Goal: Information Seeking & Learning: Learn about a topic

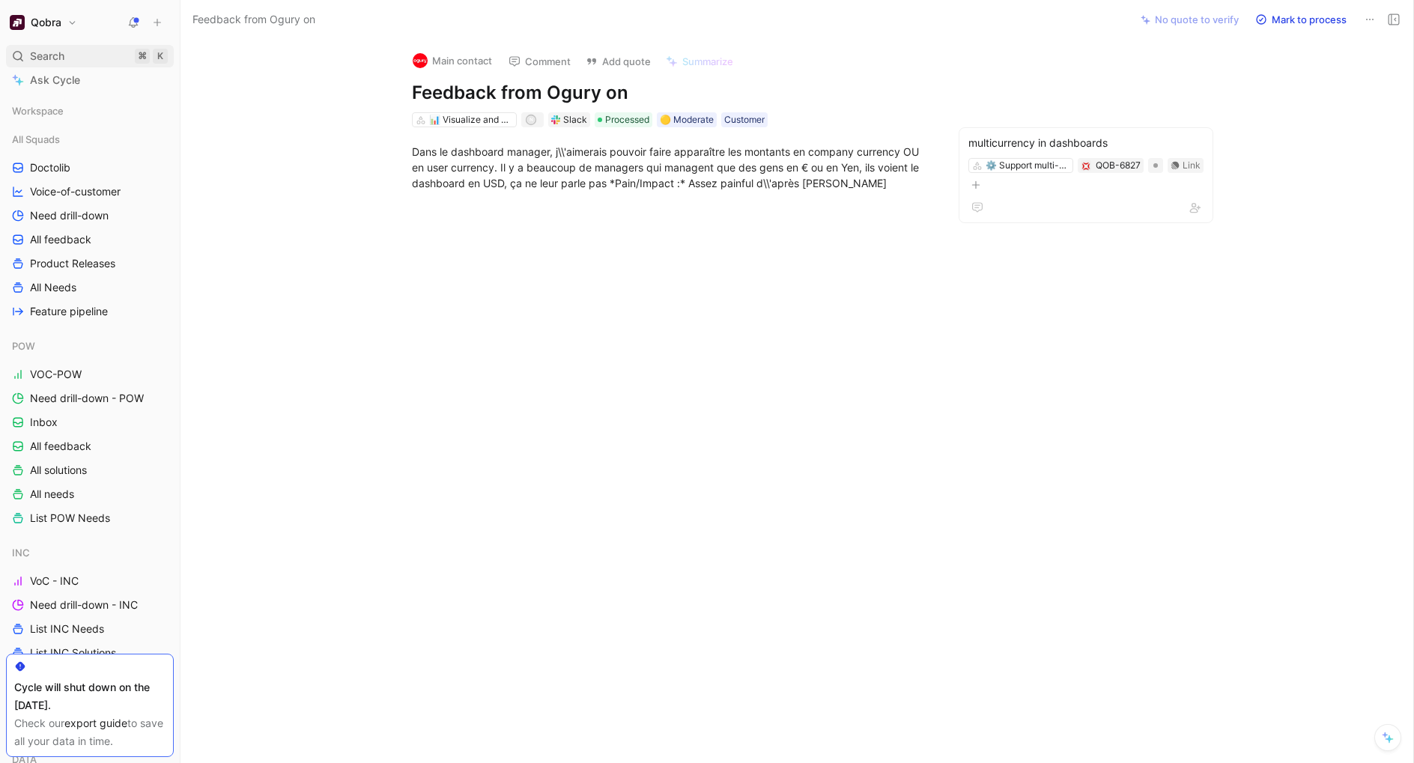
click at [61, 61] on span "Search" at bounding box center [47, 56] width 34 height 18
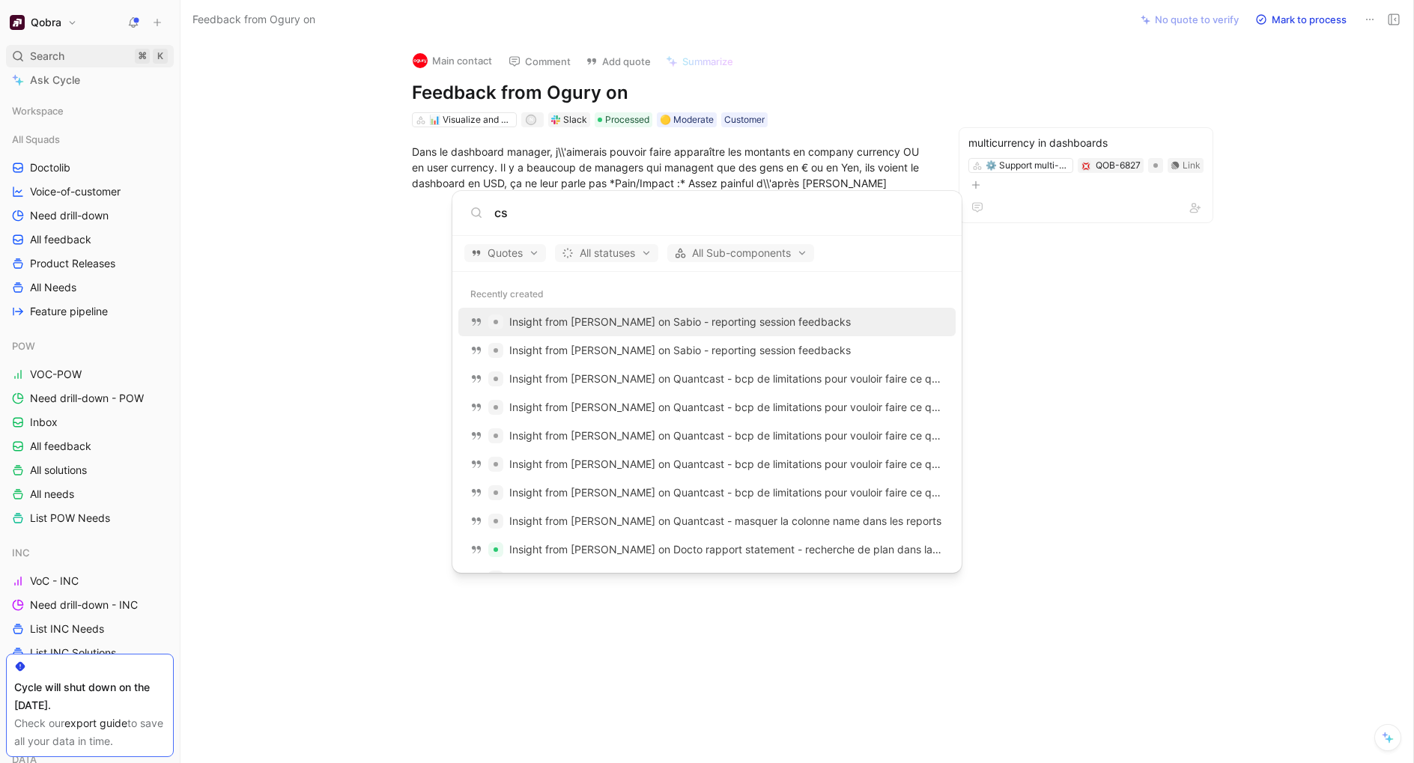
type input "c"
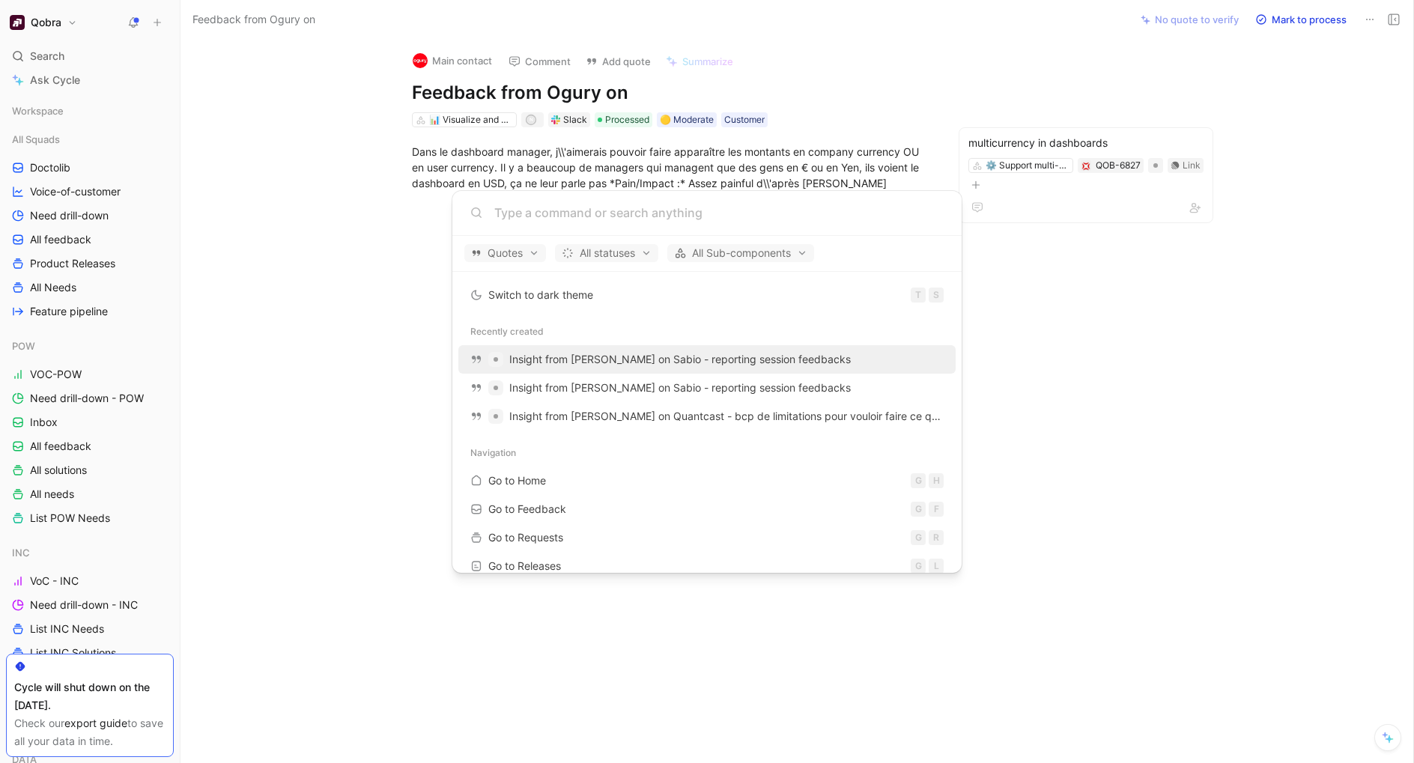
click at [91, 446] on body "Qobra Search ⌘ K Ask Cycle Workspace All Squads Doctolib Voice-of-customer Need…" at bounding box center [707, 381] width 1414 height 763
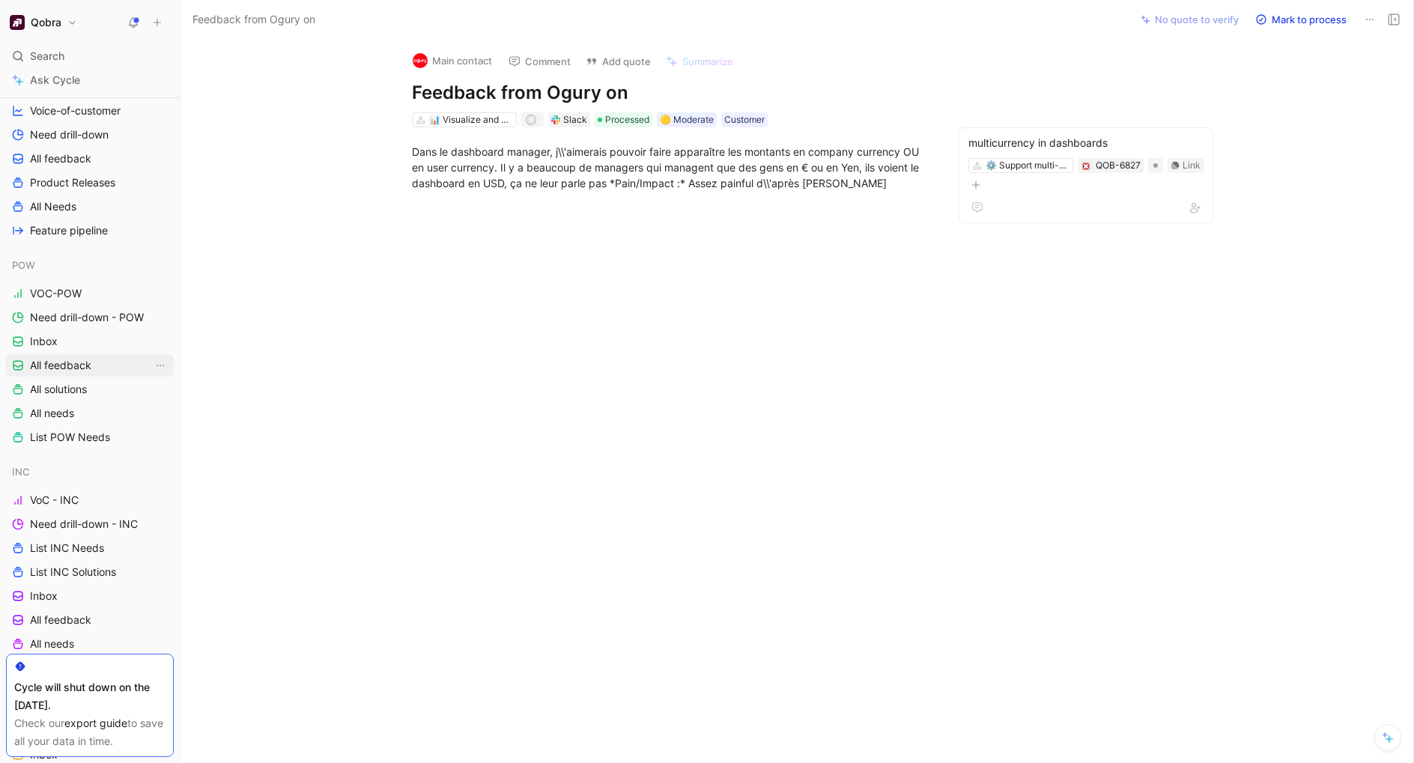
scroll to position [82, 0]
click at [80, 366] on span "All feedback" at bounding box center [60, 364] width 61 height 15
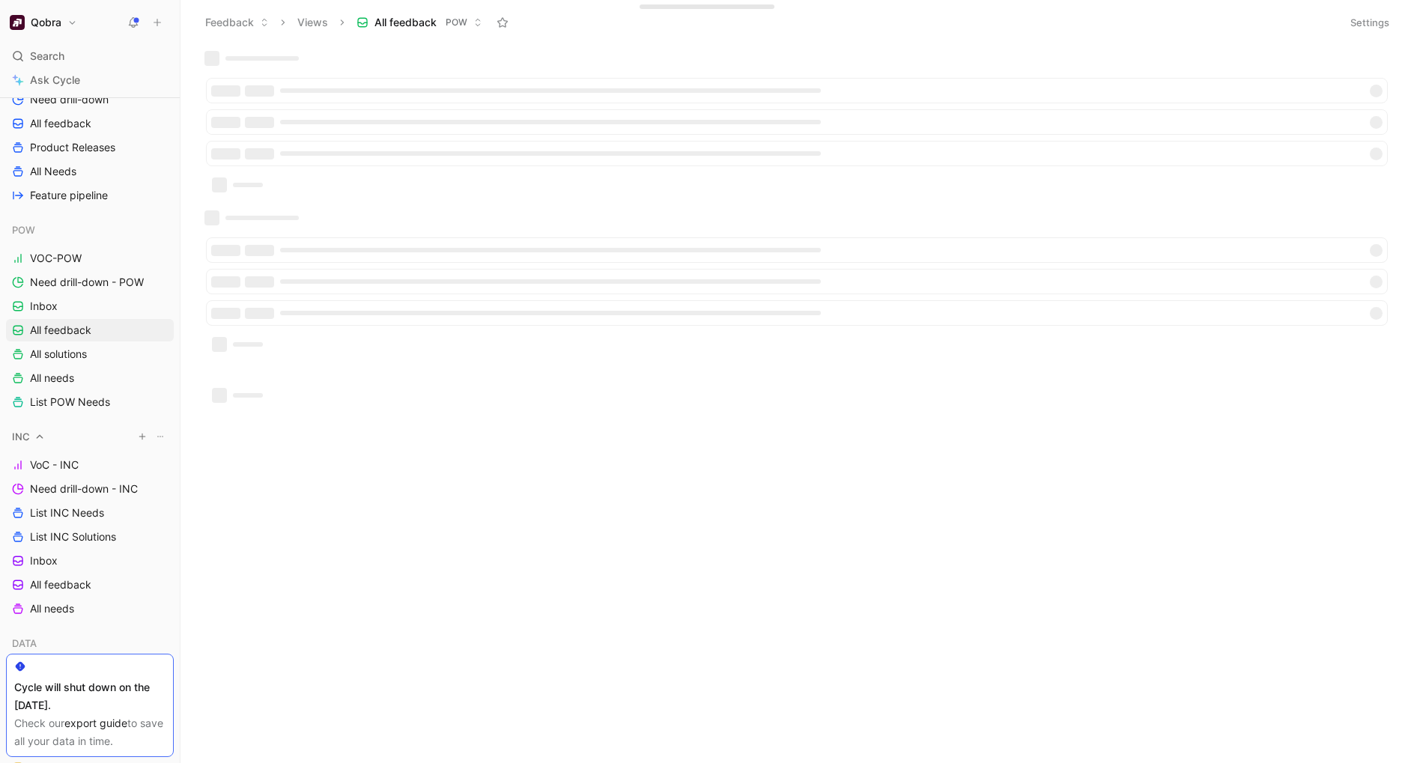
scroll to position [116, 0]
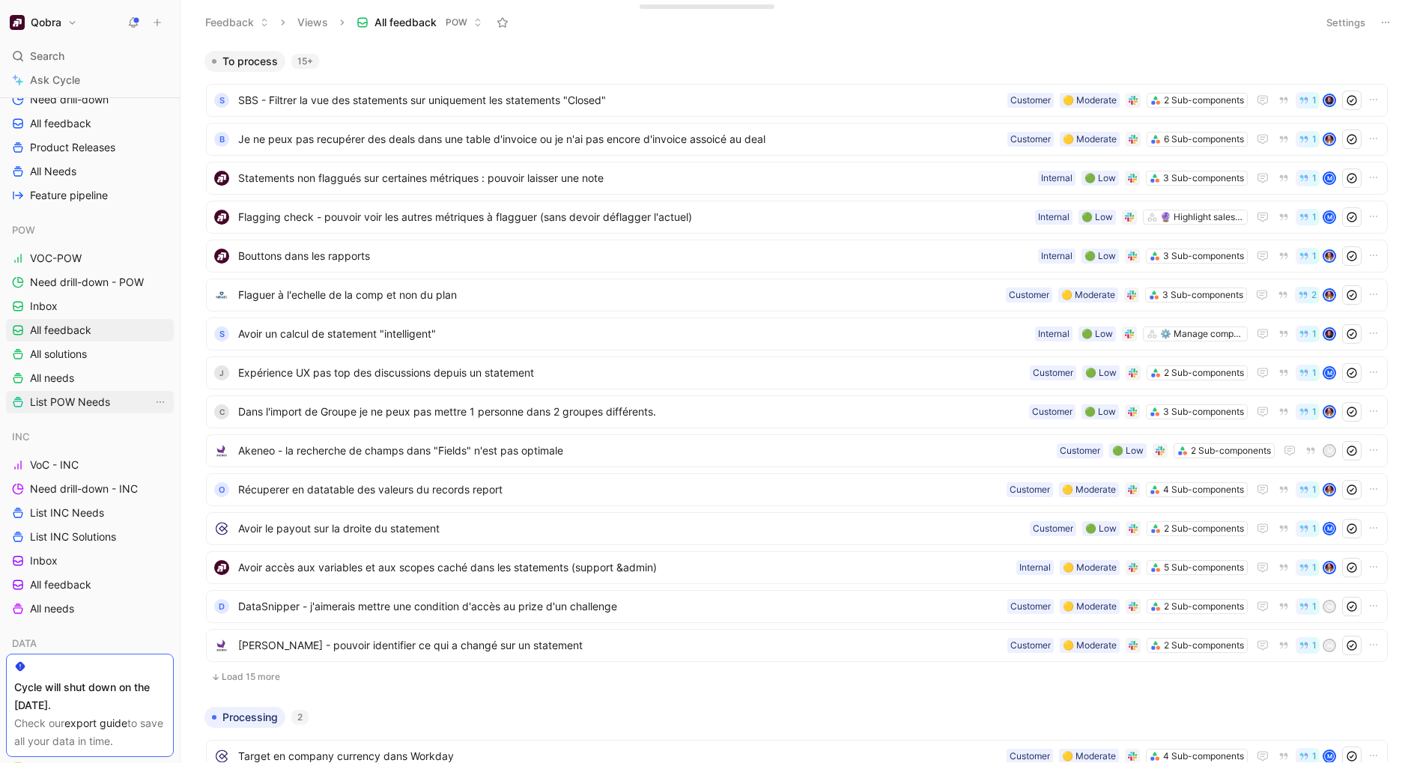
click at [72, 401] on span "List POW Needs" at bounding box center [70, 402] width 80 height 15
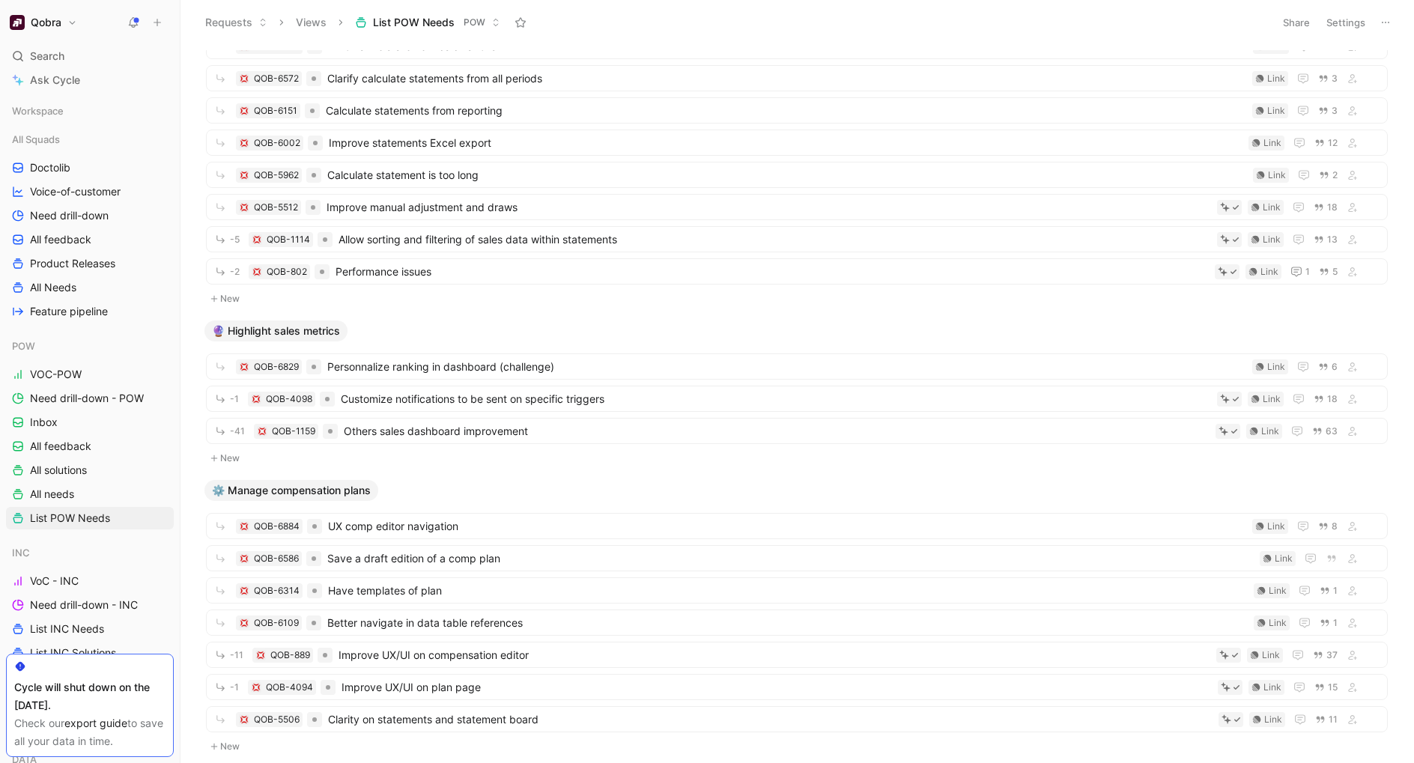
scroll to position [2201, 0]
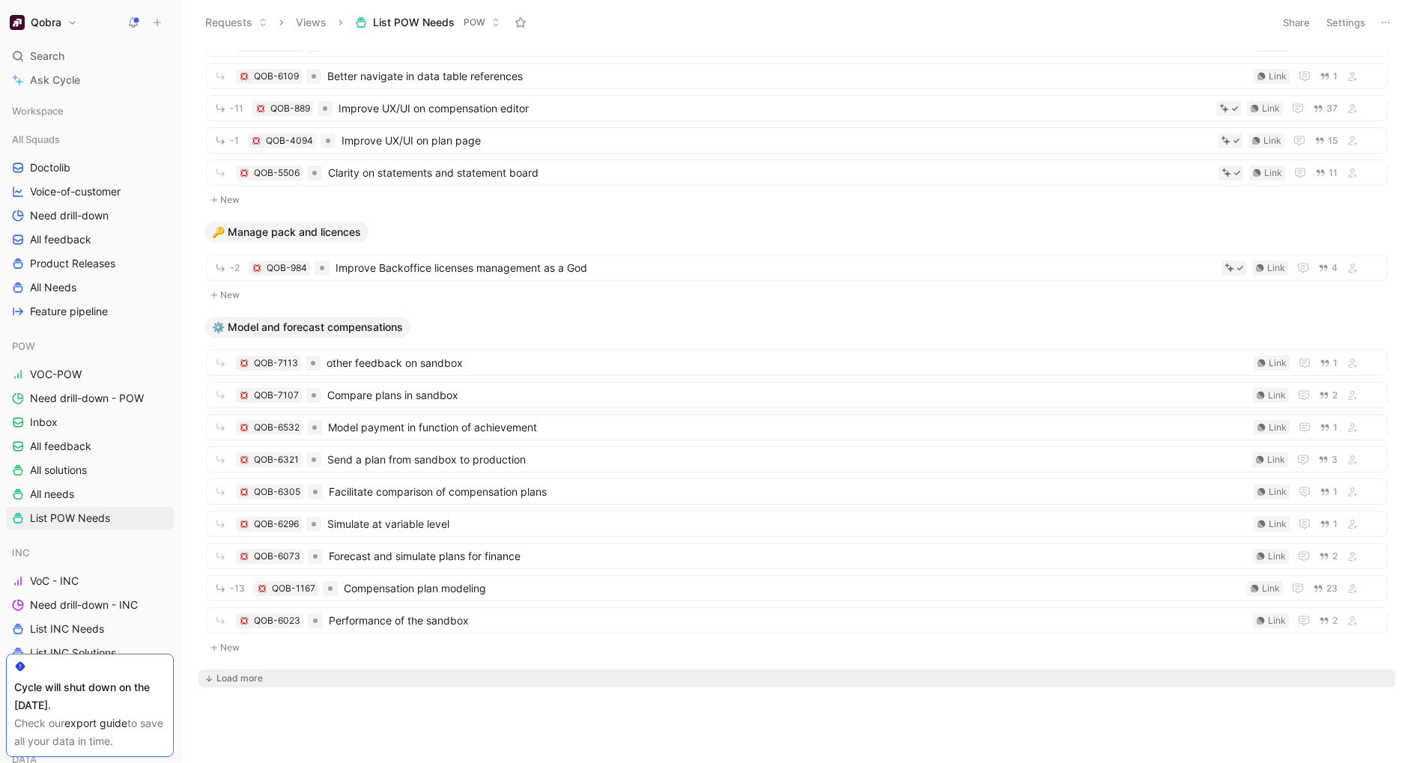
click at [257, 681] on div "Load more" at bounding box center [239, 678] width 46 height 15
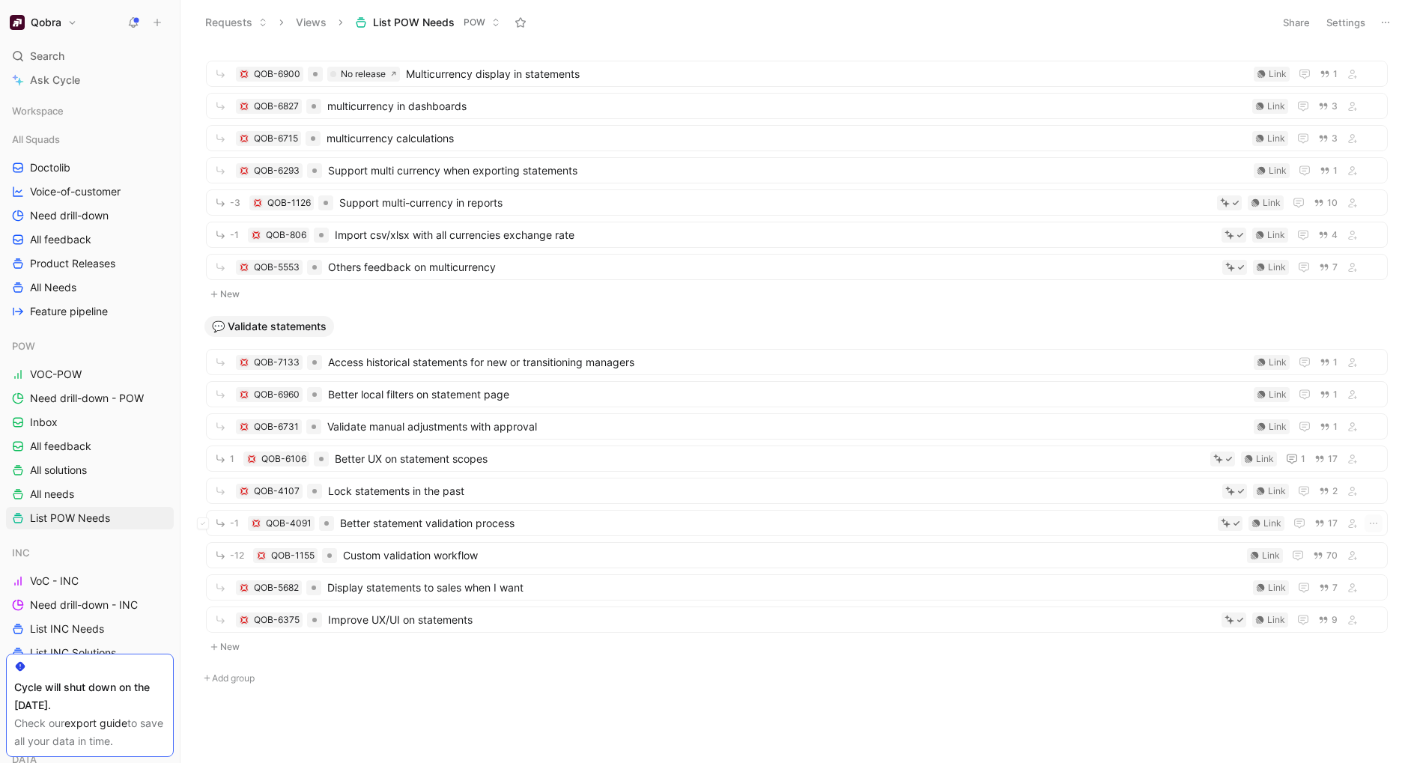
scroll to position [3514, 0]
click at [485, 556] on span "Custom validation workflow" at bounding box center [792, 556] width 898 height 18
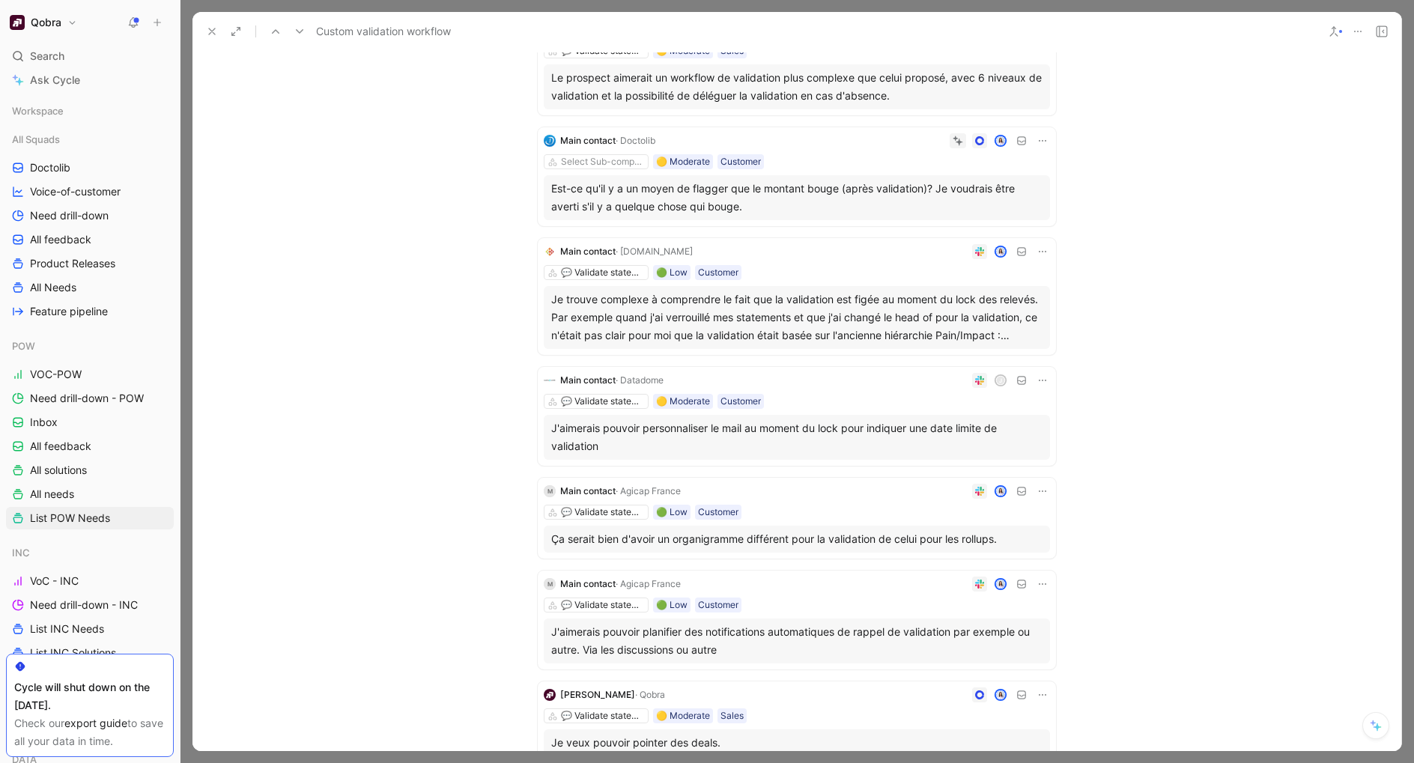
scroll to position [181, 0]
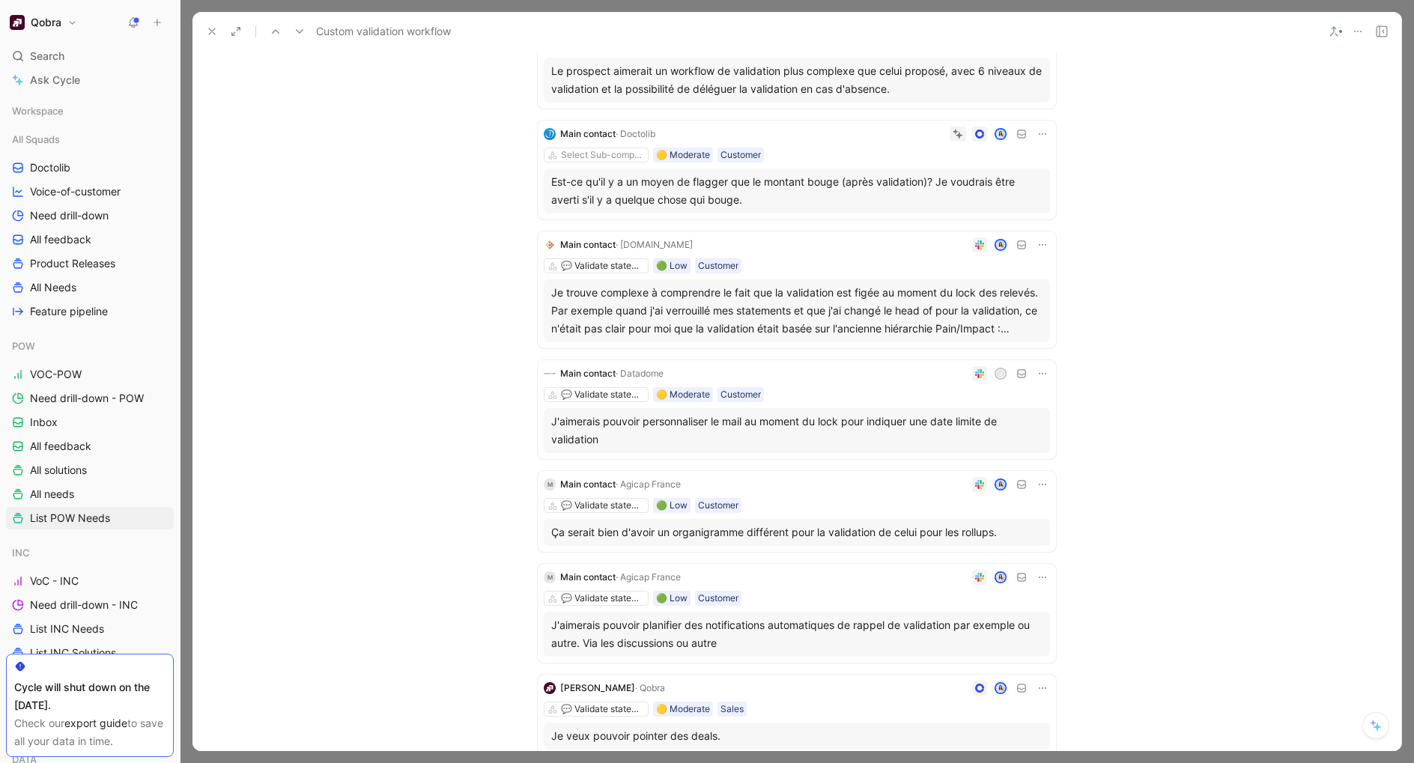
click at [1038, 136] on icon at bounding box center [1043, 134] width 12 height 12
click at [998, 163] on span "Edit property" at bounding box center [997, 161] width 64 height 13
type input "re"
click at [544, 189] on icon at bounding box center [545, 191] width 6 height 6
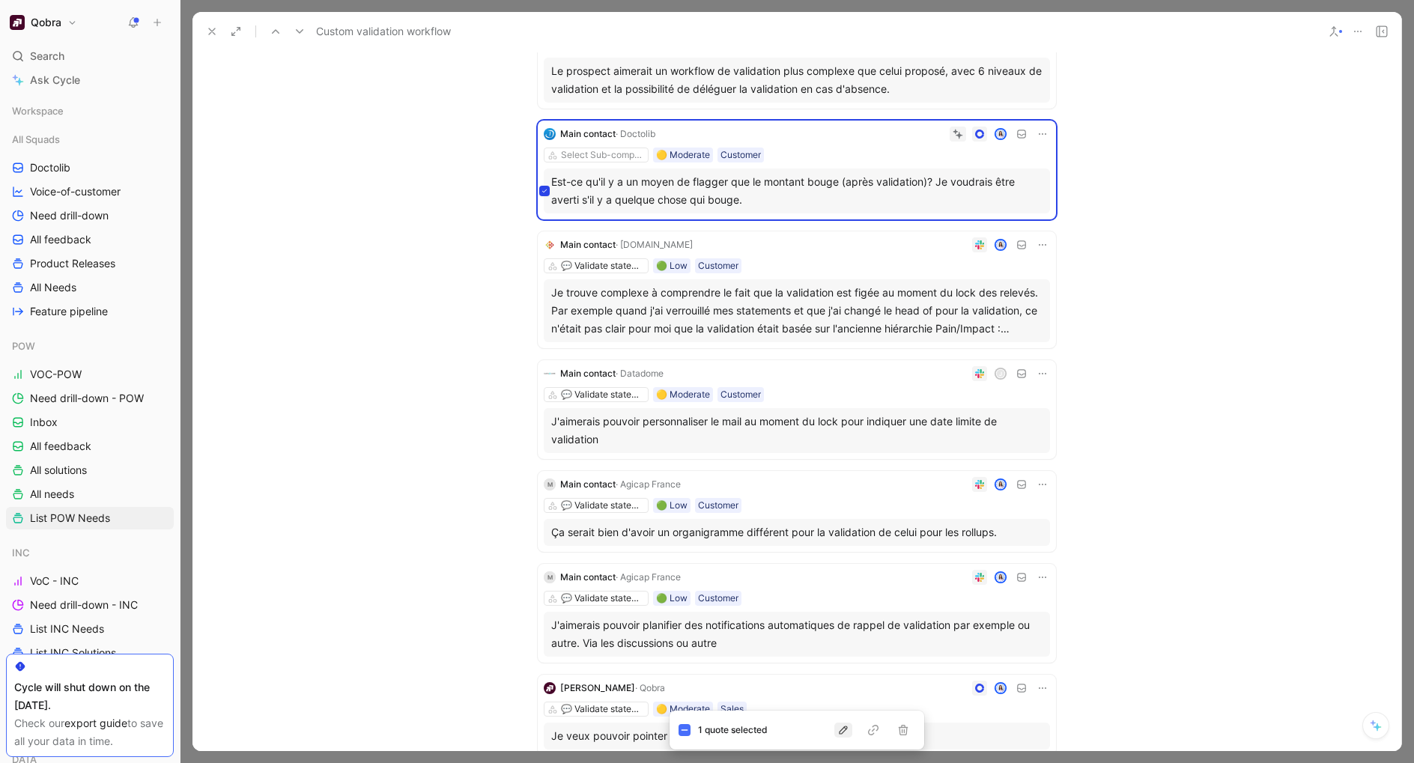
click at [844, 733] on icon "button" at bounding box center [843, 730] width 12 height 12
click at [806, 646] on div "Parent" at bounding box center [860, 646] width 178 height 18
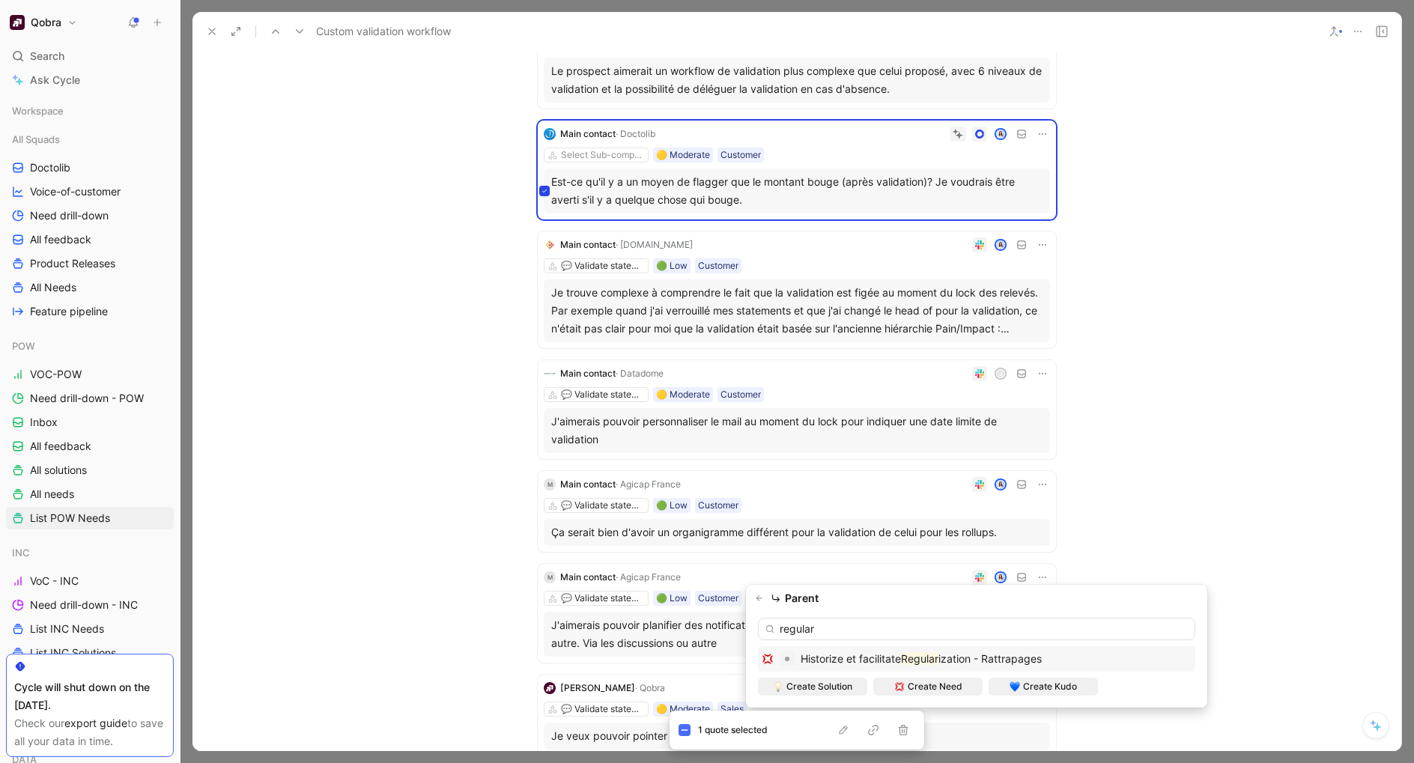
type input "regular"
click at [889, 661] on span "Historize et facilitate" at bounding box center [851, 658] width 100 height 13
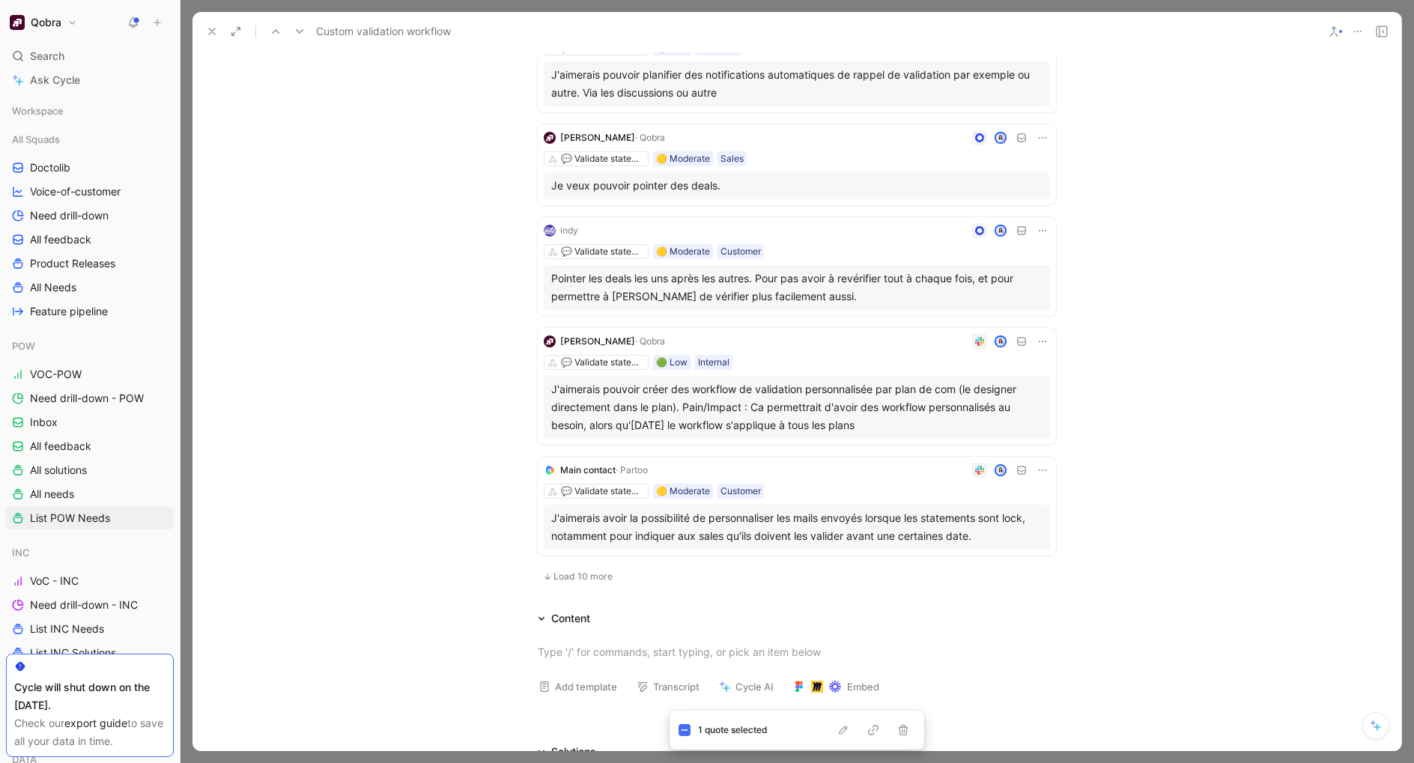
scroll to position [619, 0]
click at [604, 582] on span "Load 10 more" at bounding box center [583, 579] width 59 height 12
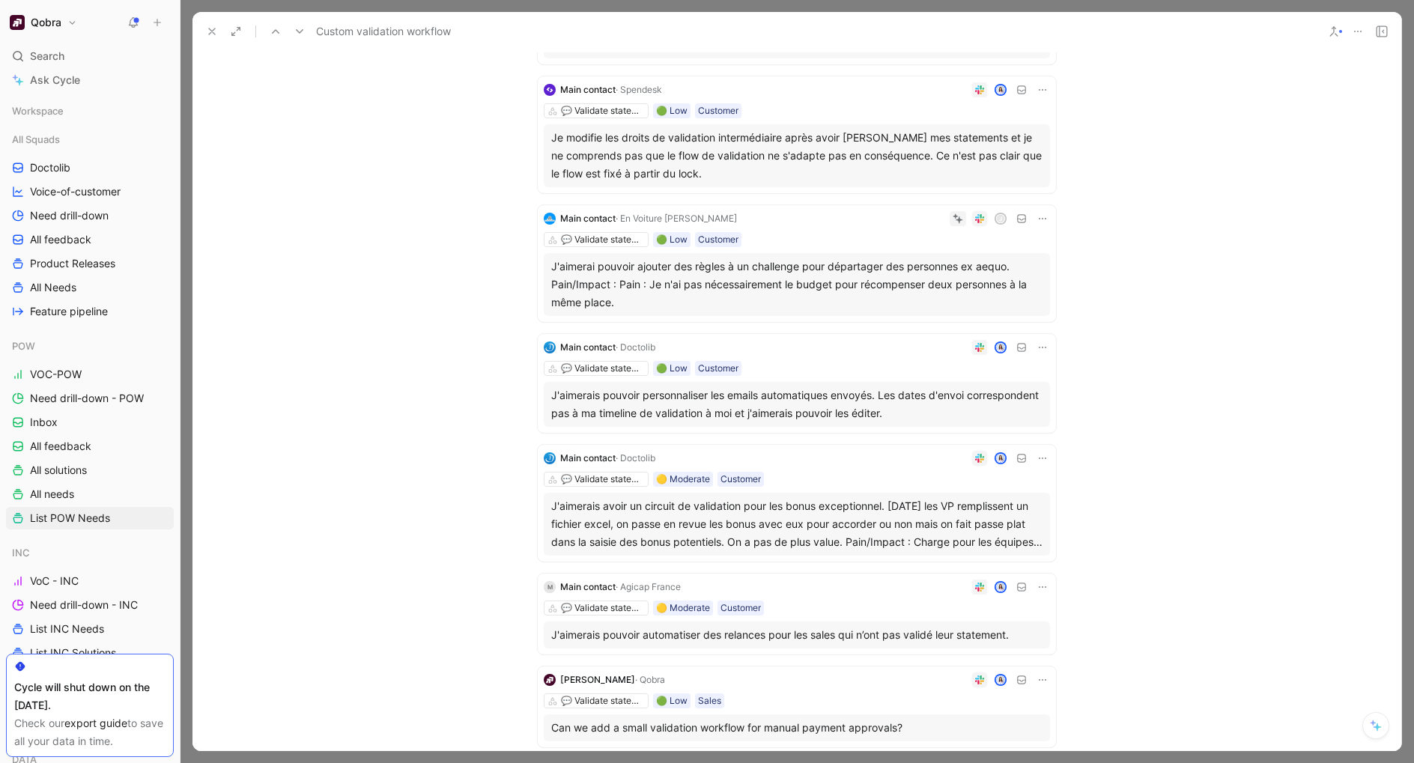
scroll to position [1356, 0]
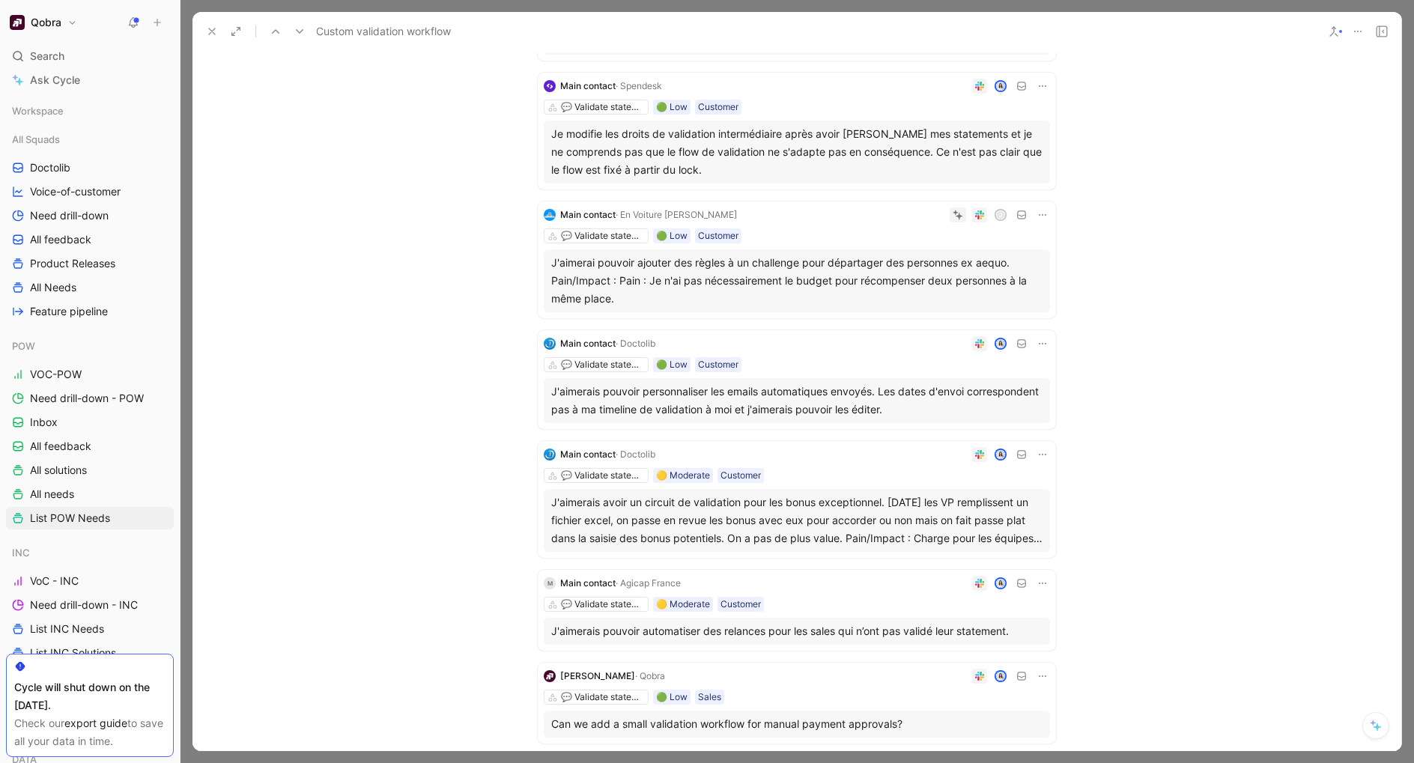
click at [1042, 210] on icon at bounding box center [1043, 215] width 12 height 12
click at [995, 250] on div "Edit property" at bounding box center [1004, 243] width 79 height 18
click at [544, 280] on icon at bounding box center [545, 281] width 6 height 6
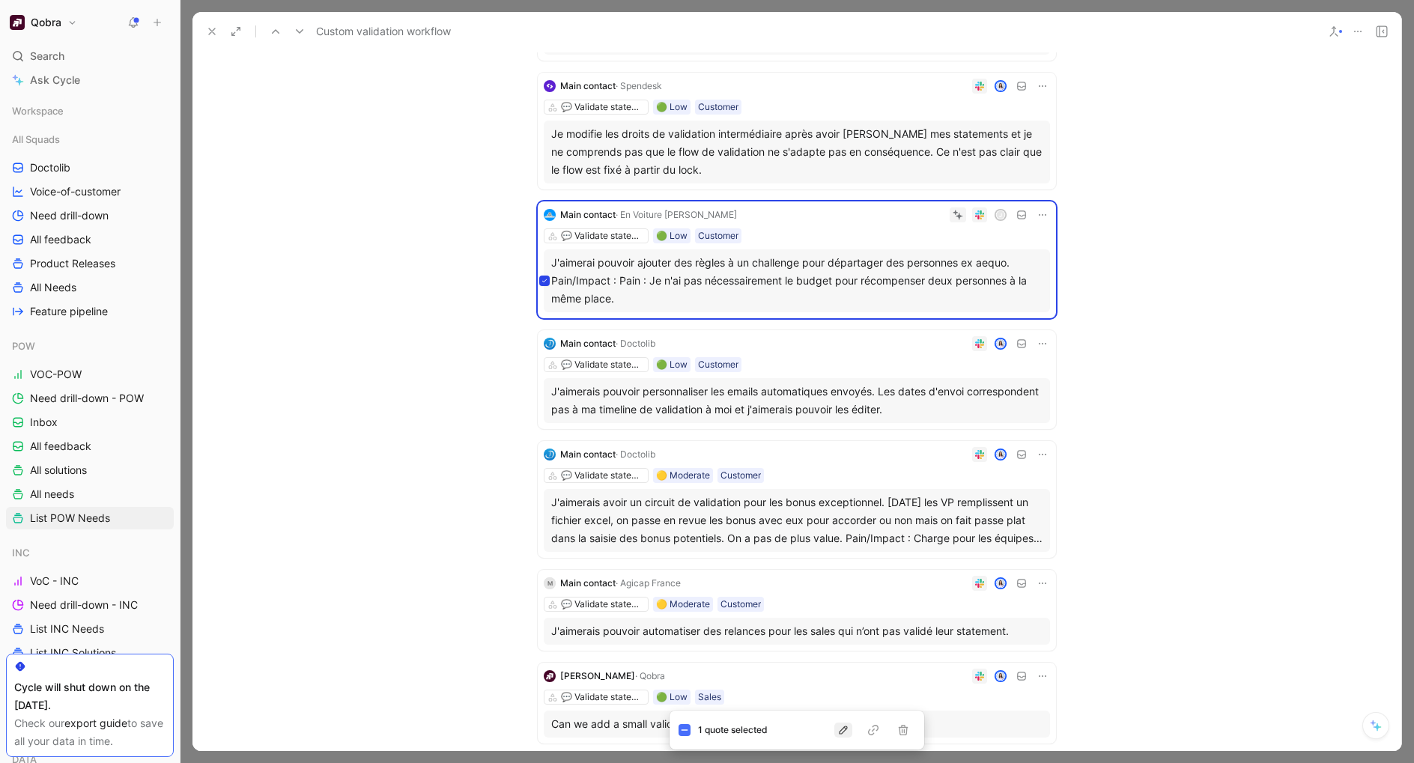
click at [844, 731] on icon "button" at bounding box center [843, 730] width 8 height 8
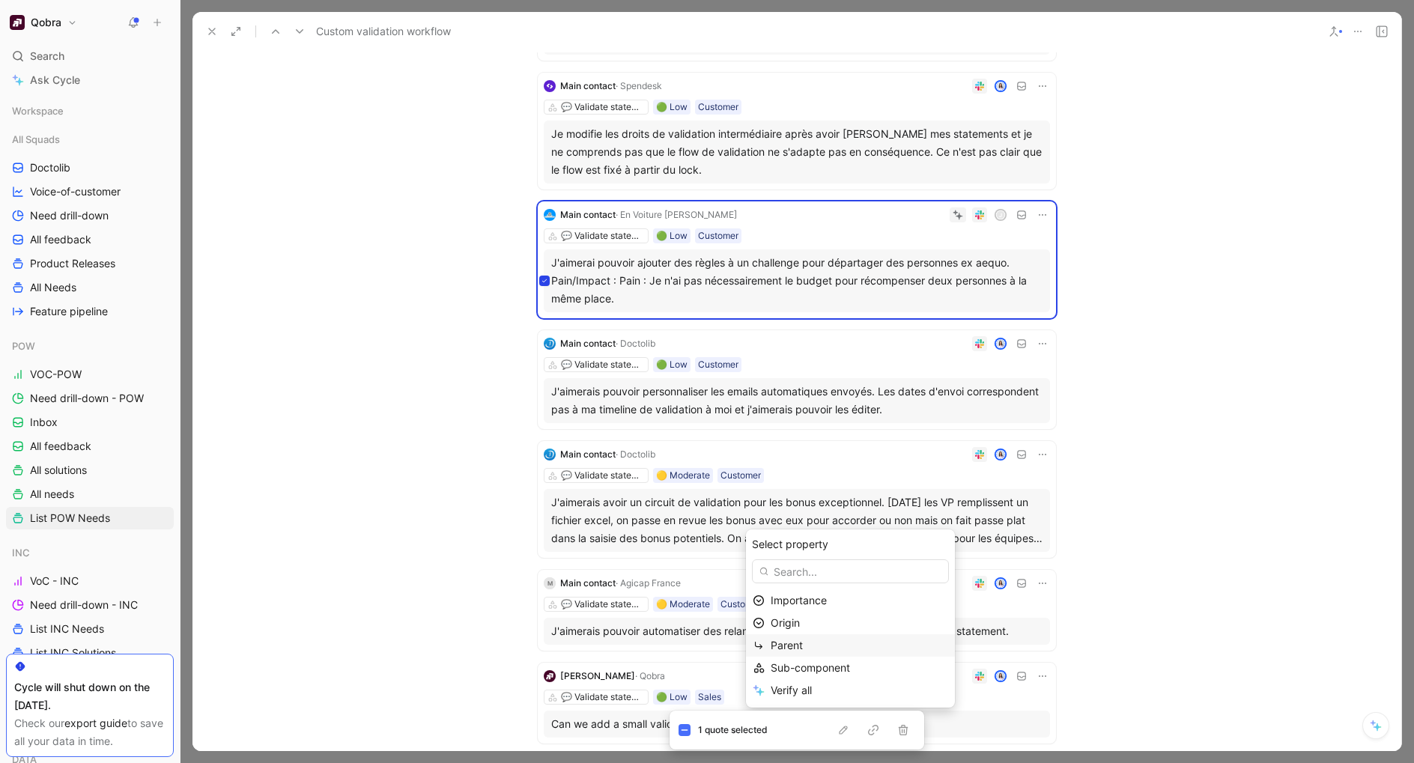
click at [800, 653] on div "Parent" at bounding box center [860, 646] width 178 height 18
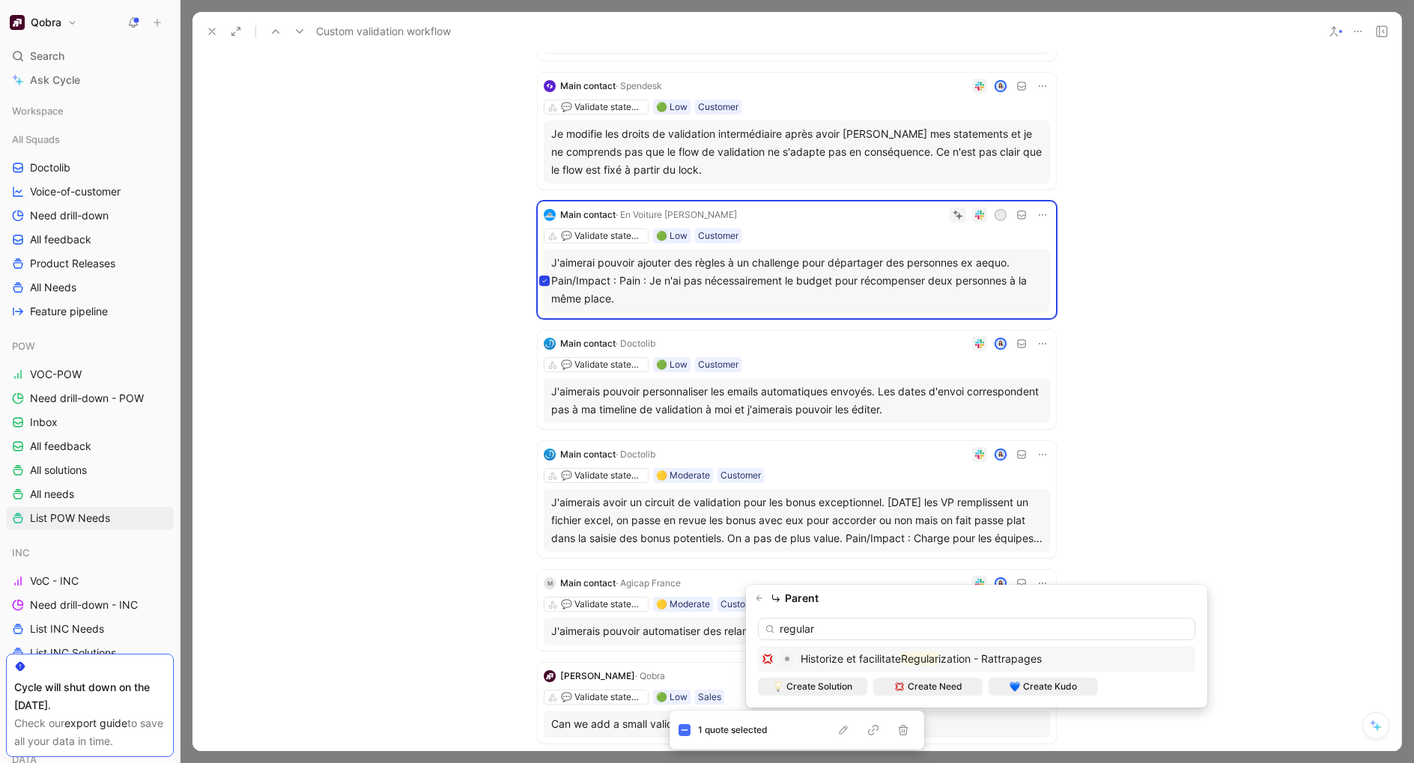
type input "regular"
click at [921, 661] on mark "Regular" at bounding box center [919, 658] width 37 height 13
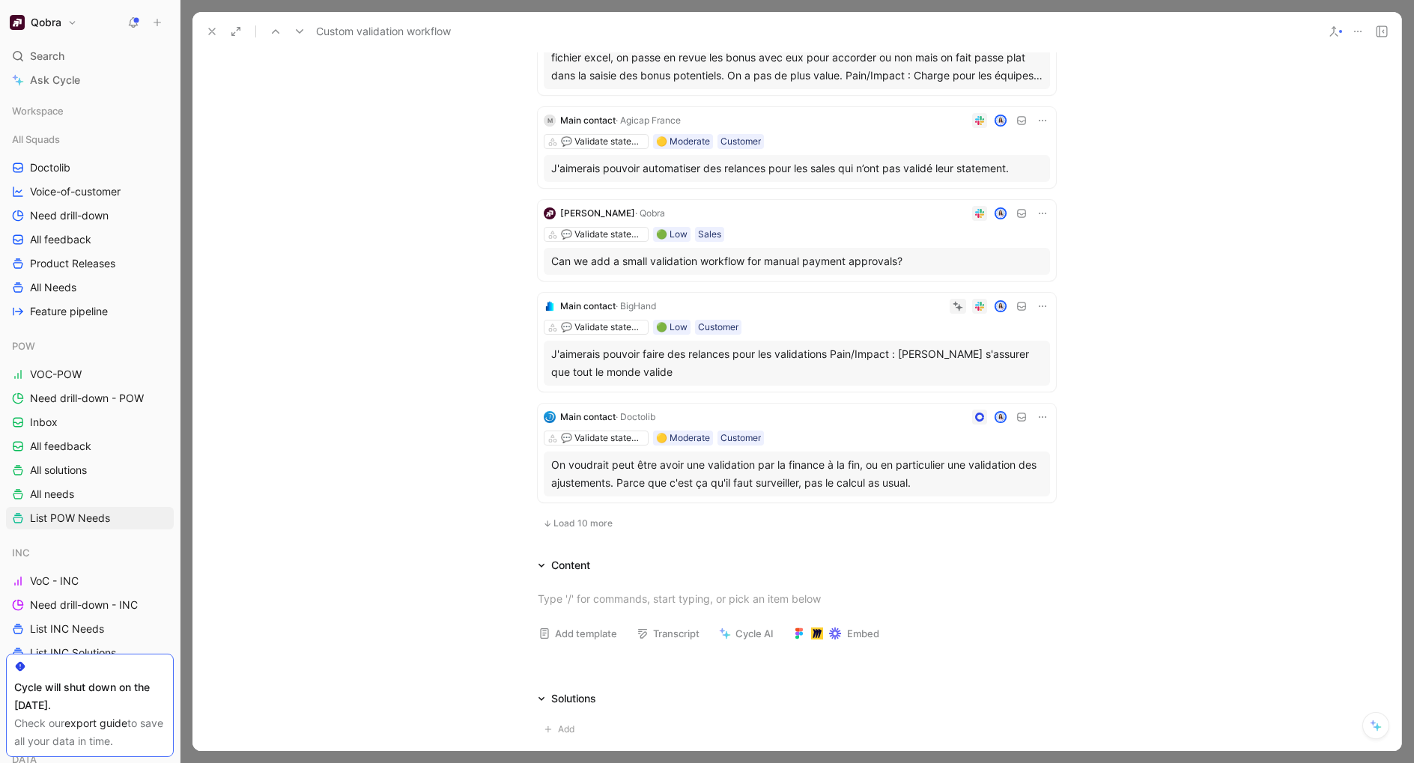
scroll to position [1691, 0]
click at [575, 527] on span "Load 10 more" at bounding box center [583, 522] width 59 height 12
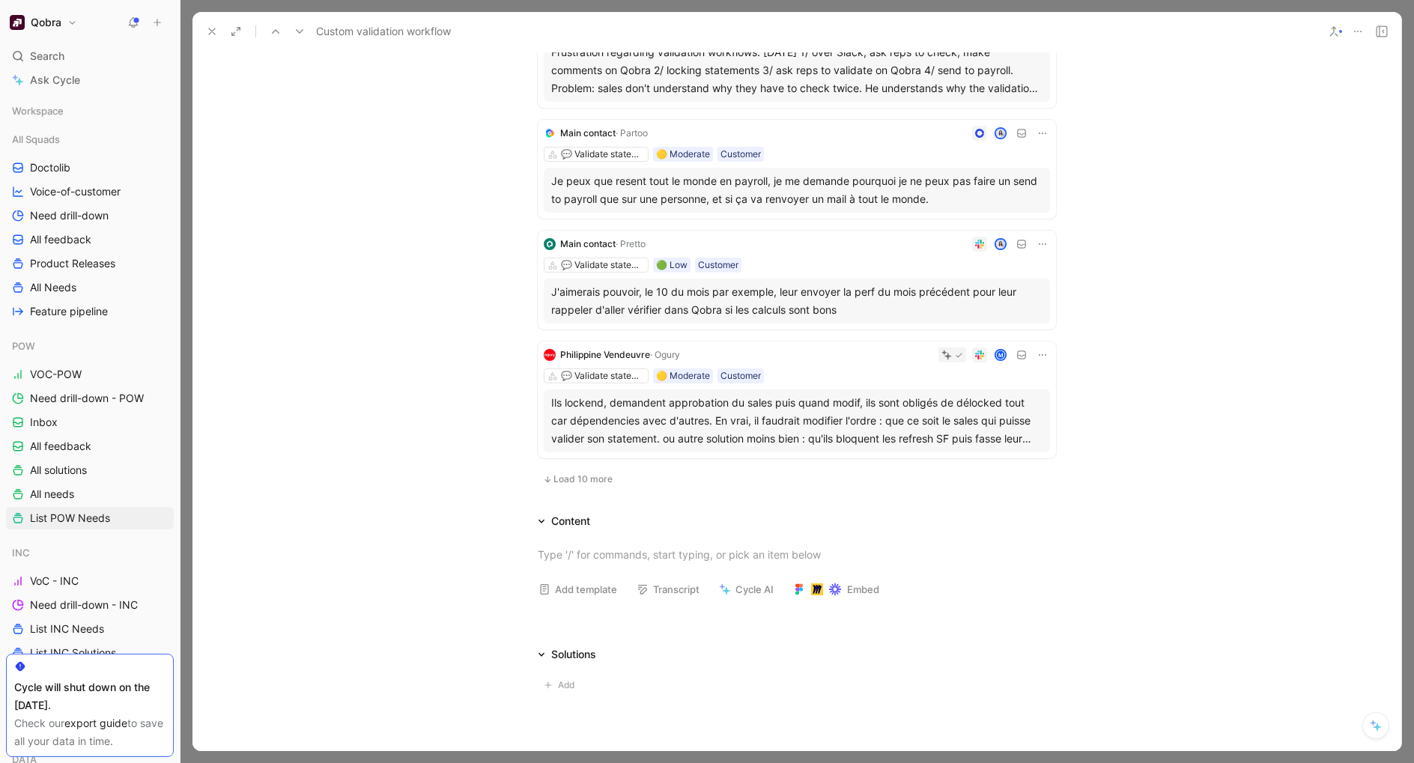
scroll to position [2913, 0]
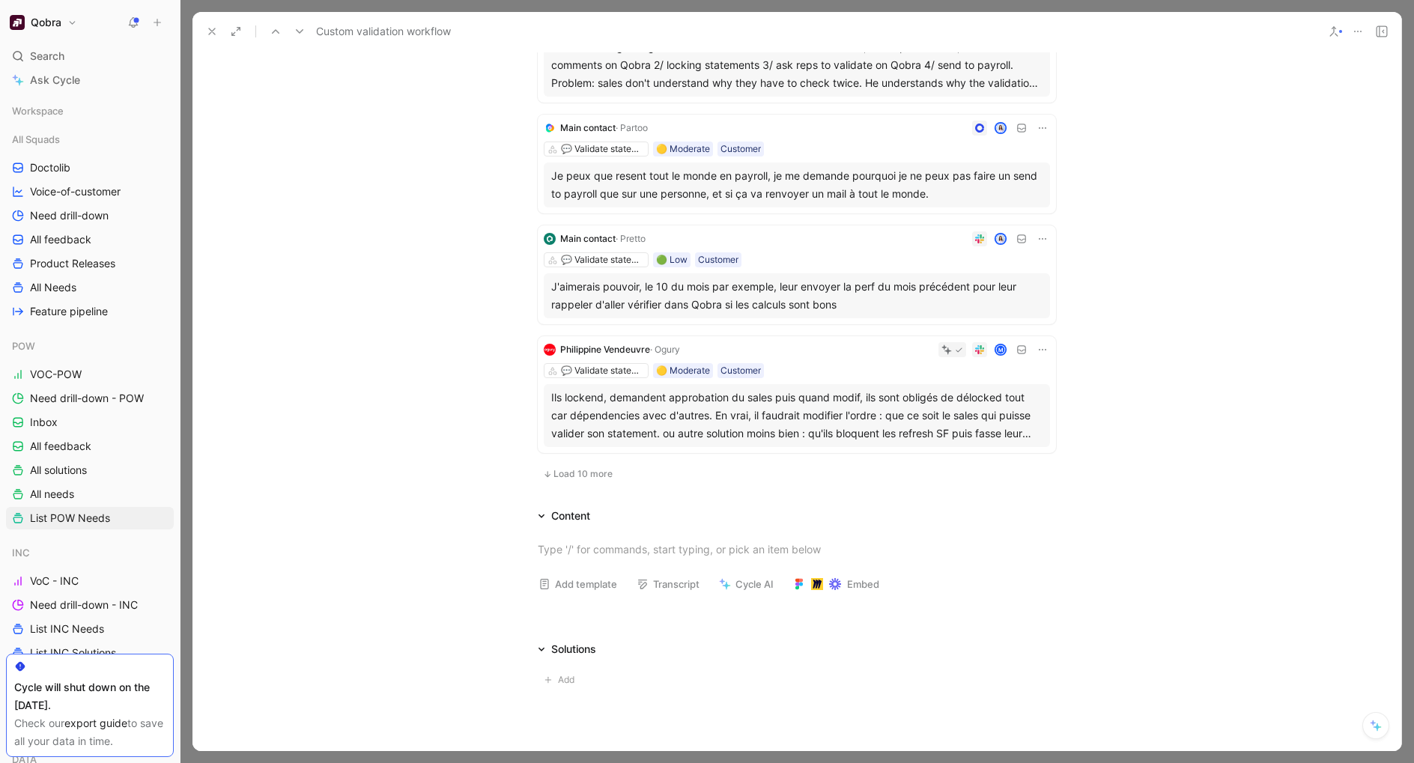
click at [573, 479] on span "Load 10 more" at bounding box center [583, 474] width 59 height 12
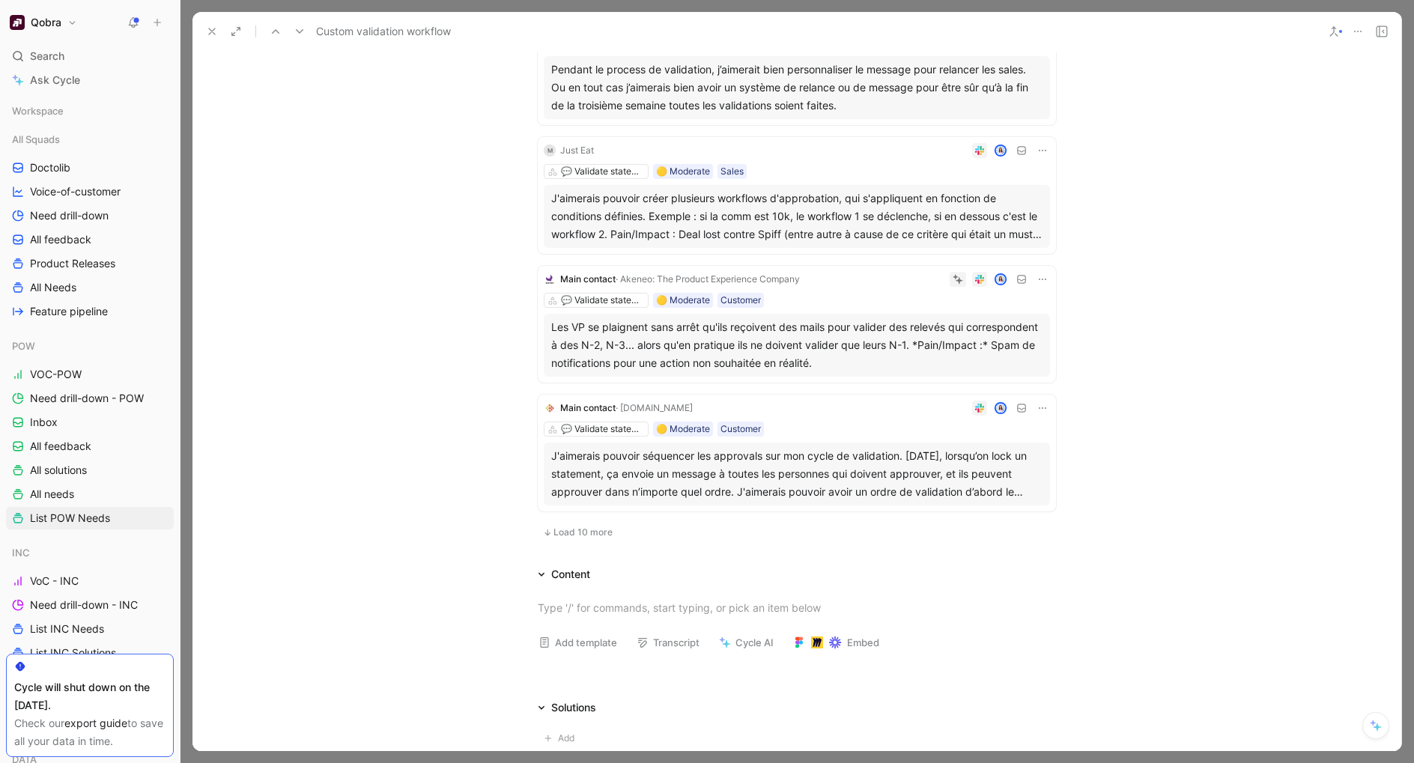
scroll to position [4126, 0]
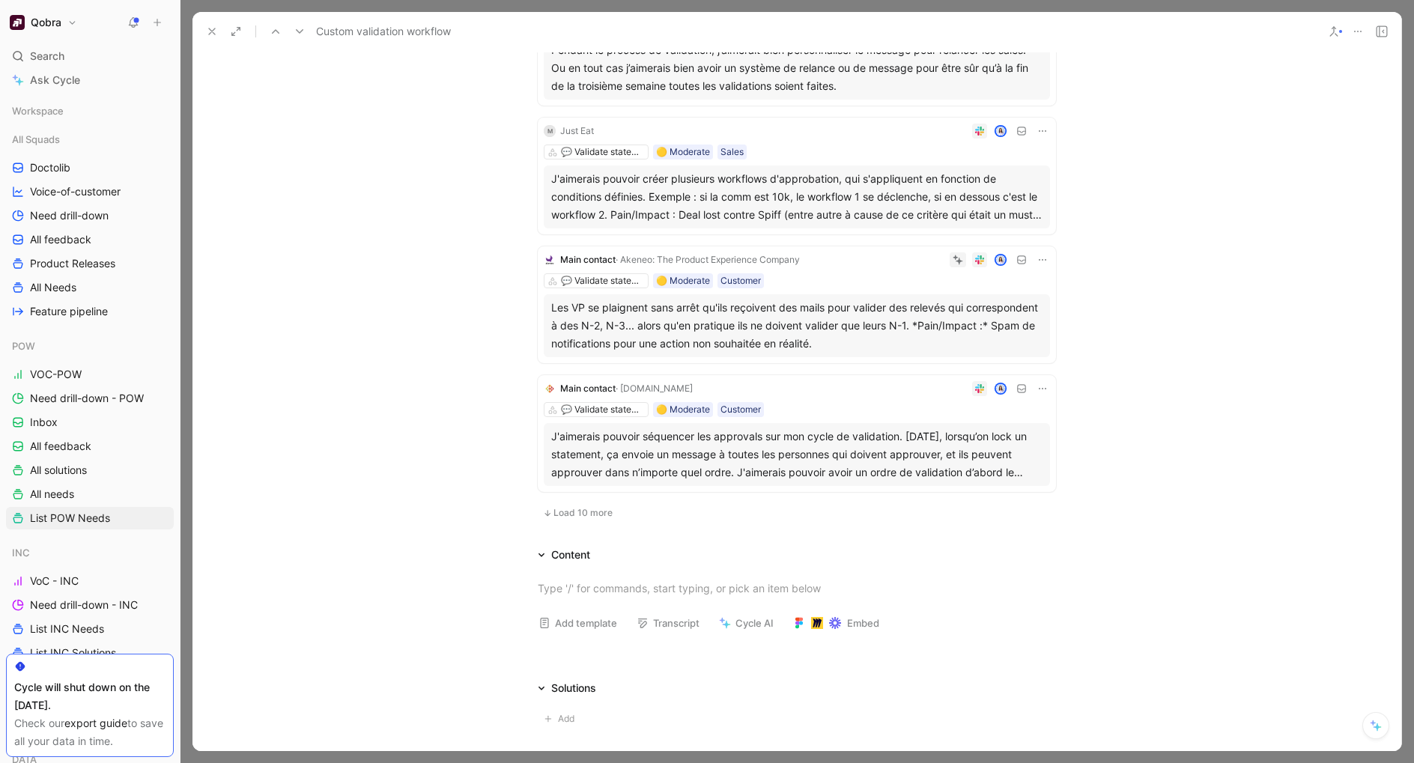
click at [577, 509] on span "Load 10 more" at bounding box center [583, 513] width 59 height 12
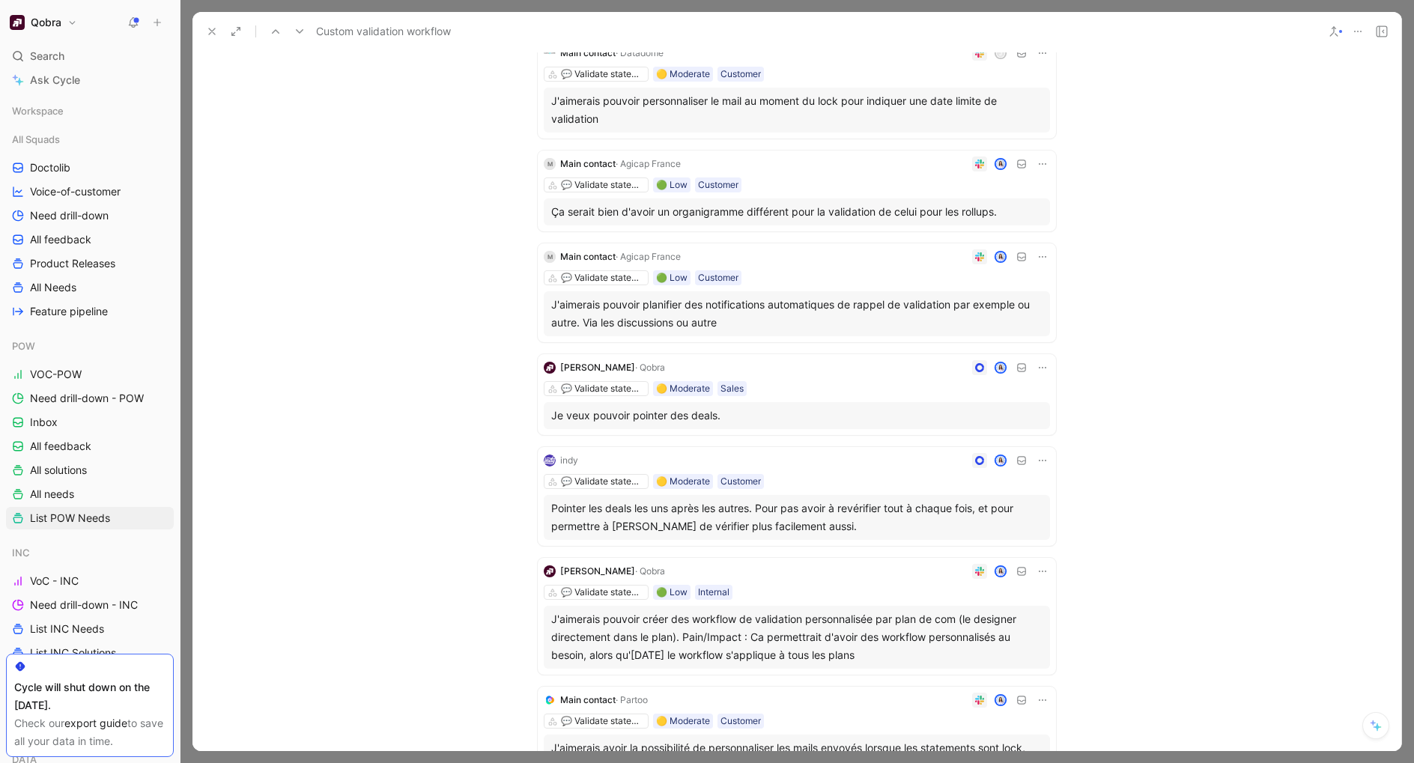
scroll to position [0, 0]
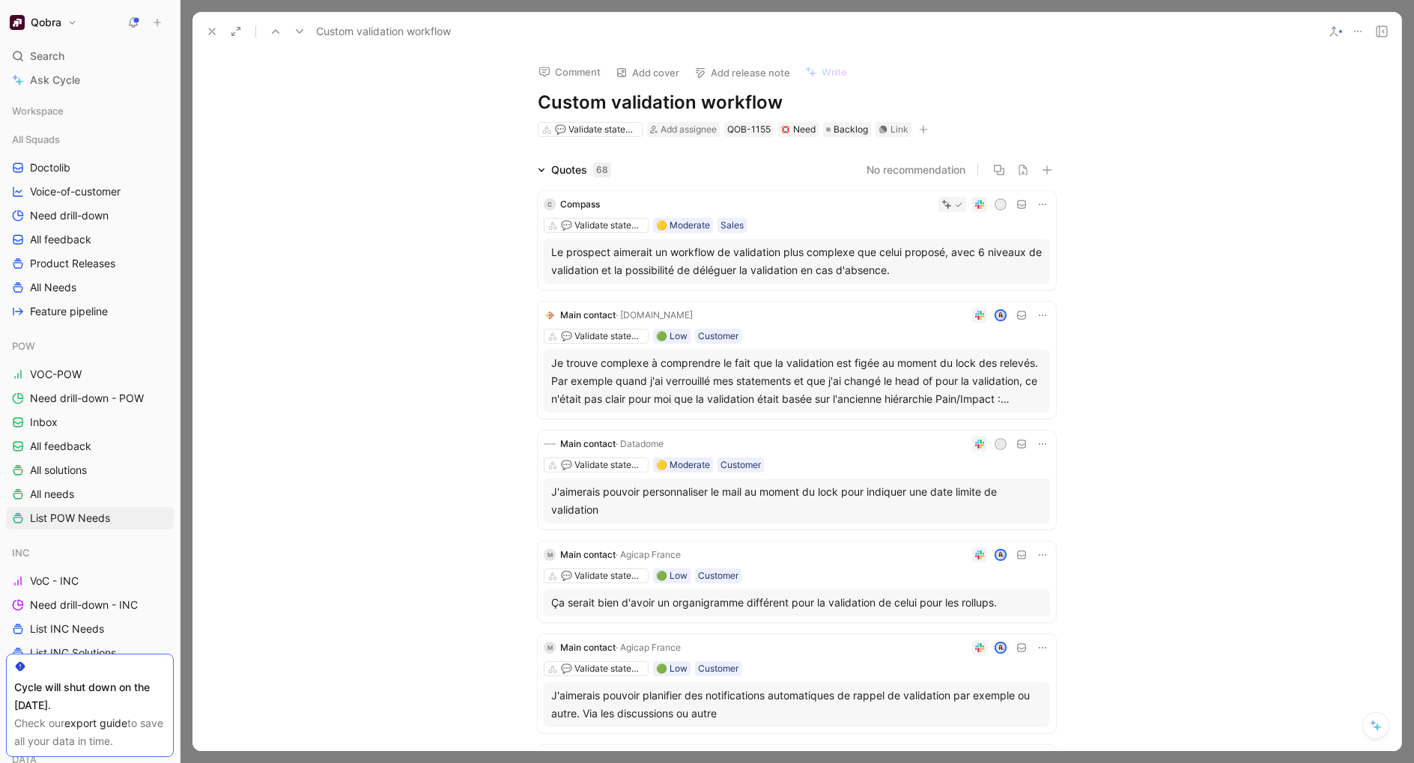
click at [207, 31] on icon at bounding box center [212, 31] width 12 height 12
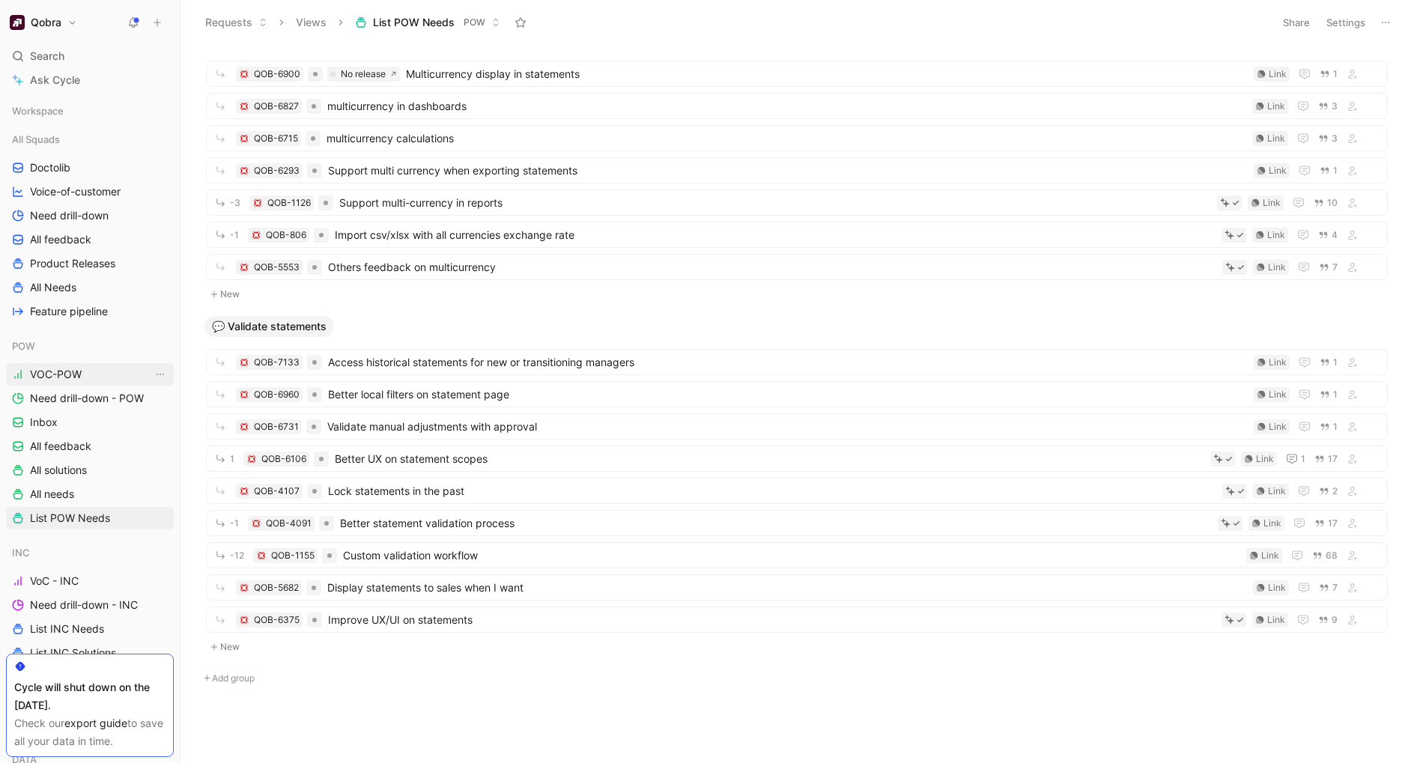
click at [77, 380] on span "VOC-POW" at bounding box center [56, 374] width 52 height 15
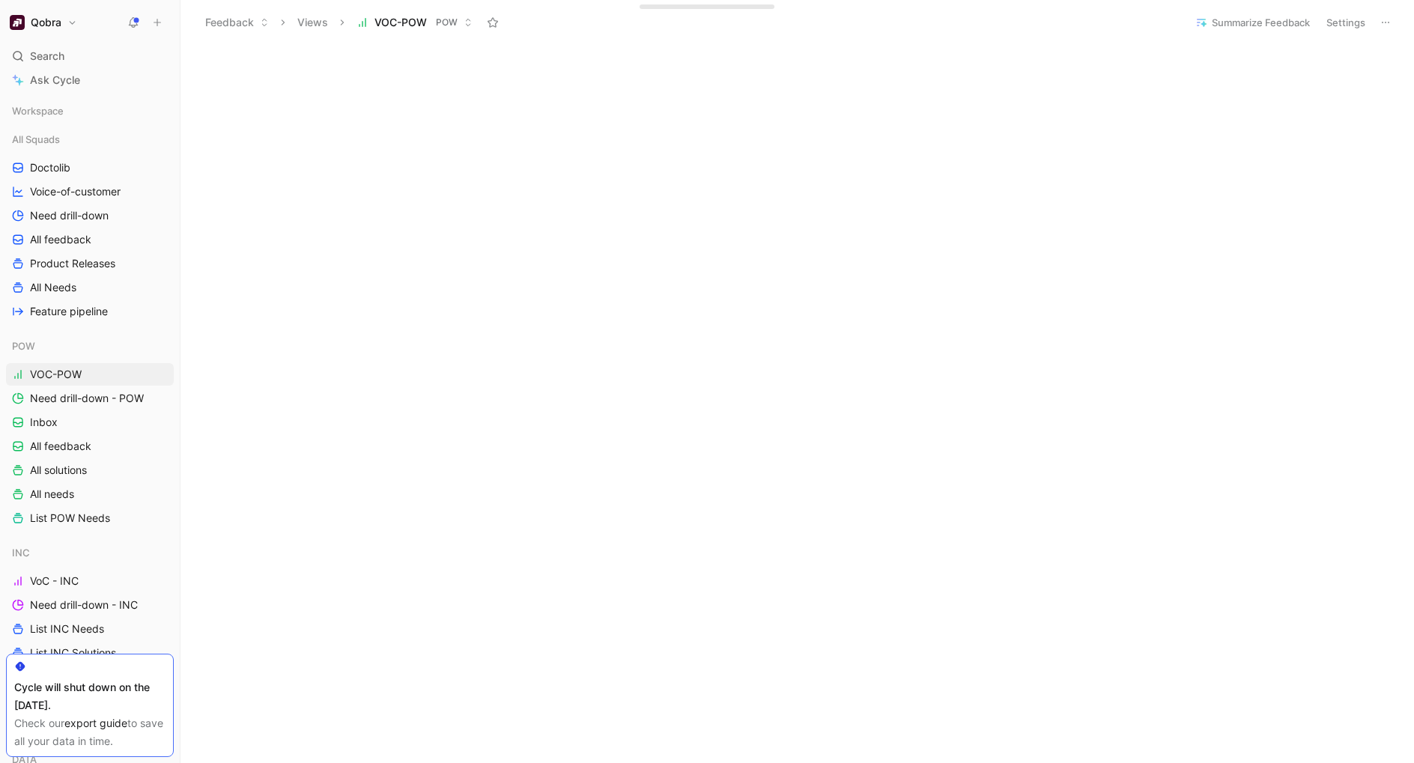
scroll to position [549, 0]
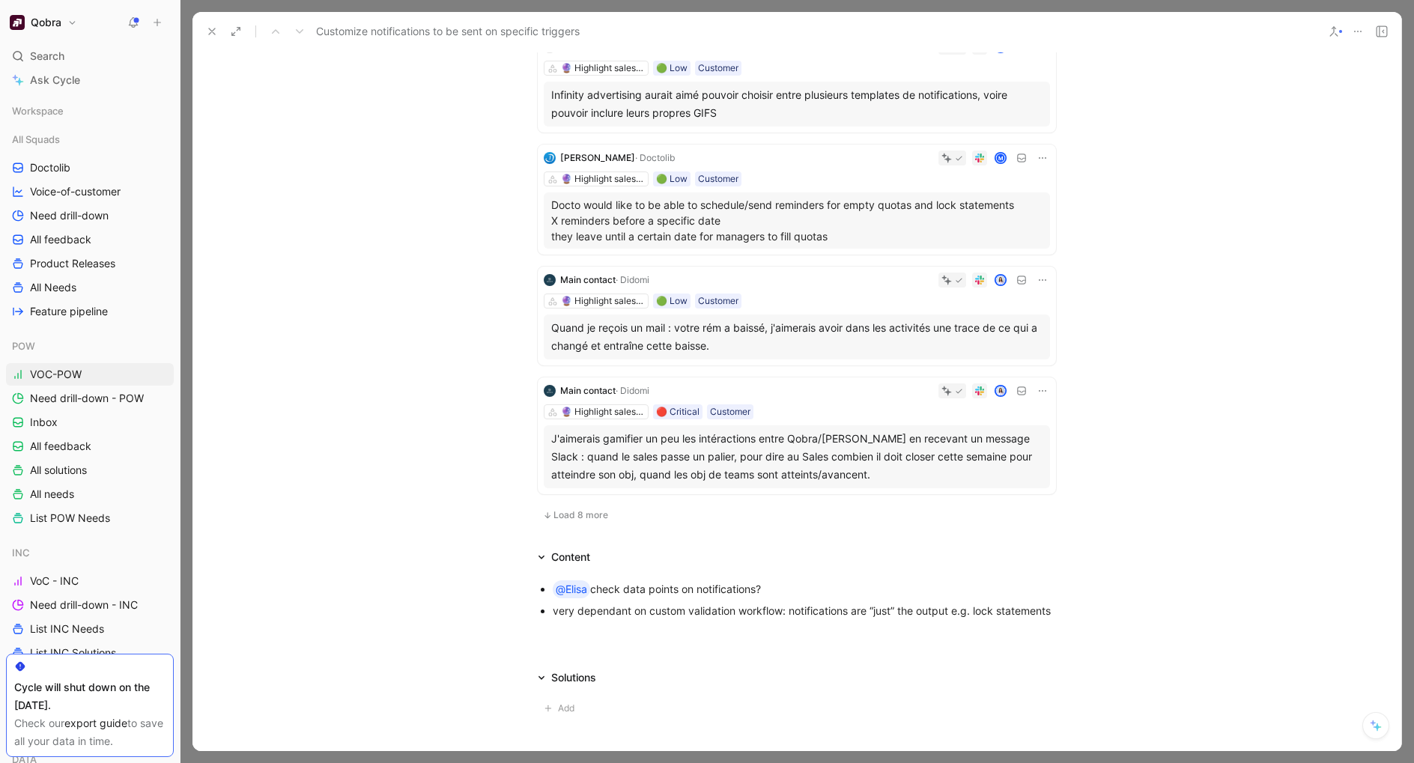
scroll to position [845, 0]
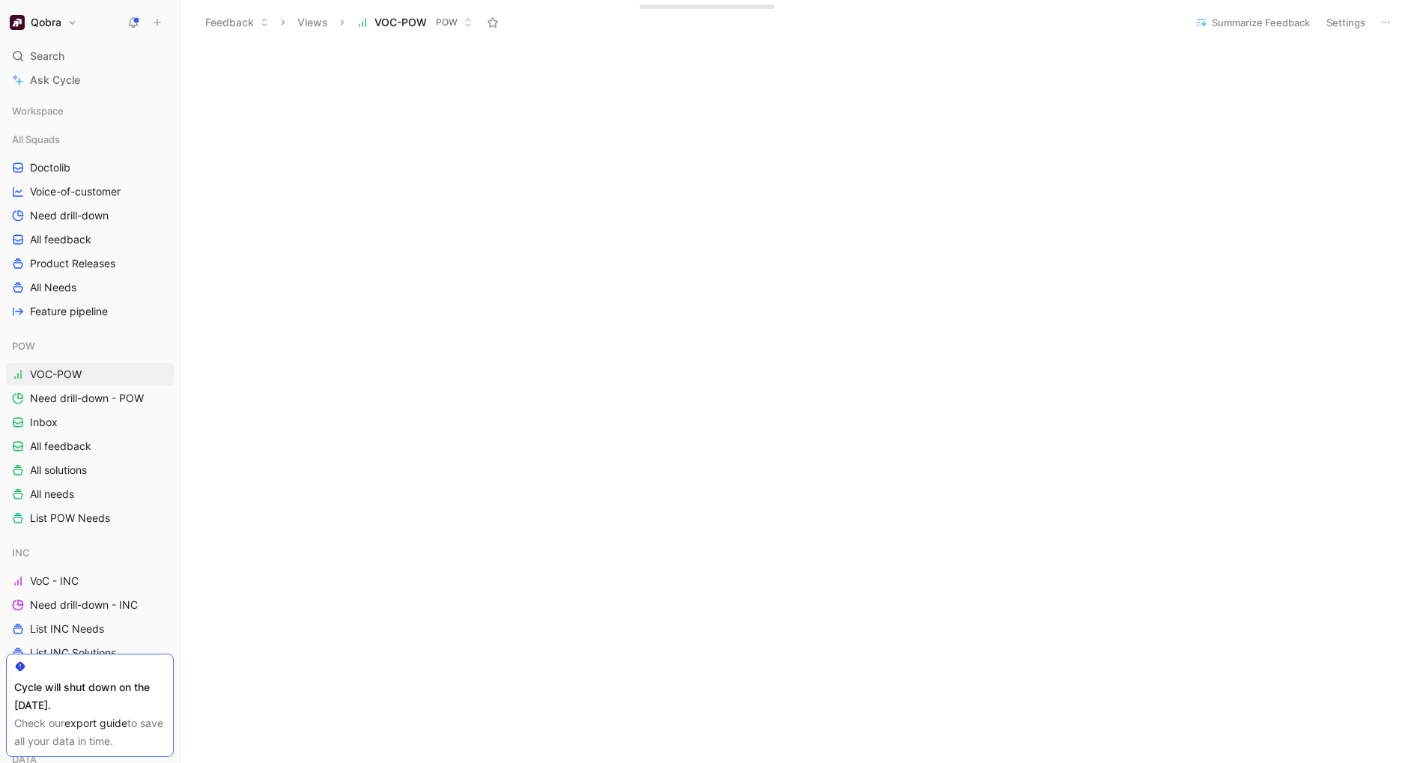
scroll to position [662, 0]
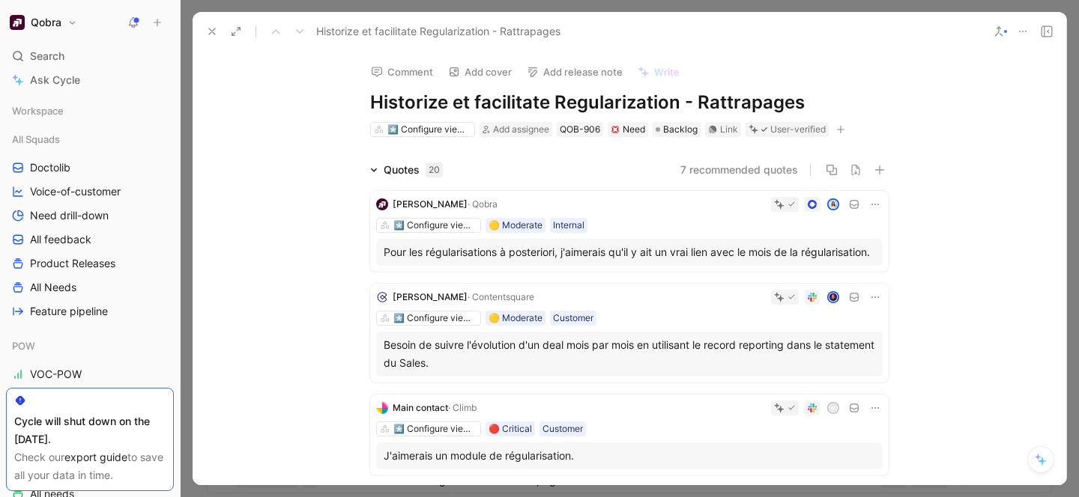
scroll to position [1824, 0]
